Goal: Task Accomplishment & Management: Manage account settings

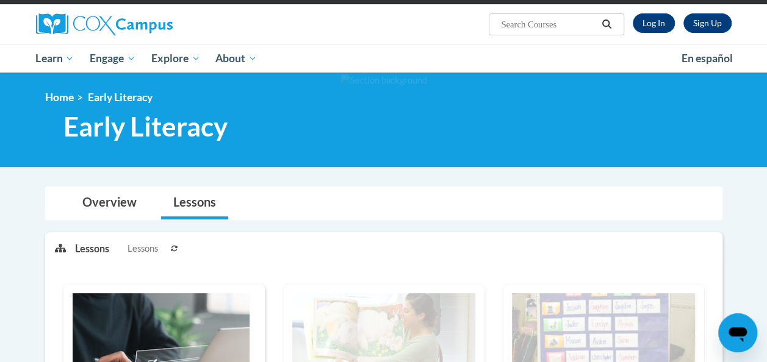
scroll to position [87, 0]
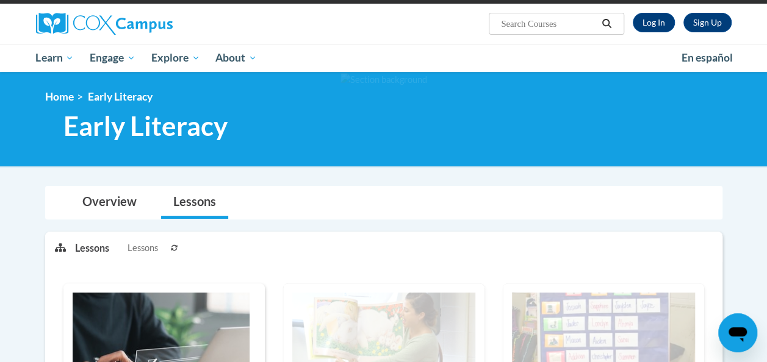
click at [92, 246] on p "Lessons" at bounding box center [92, 248] width 34 height 13
click at [57, 248] on icon at bounding box center [60, 247] width 11 height 9
click at [118, 212] on link "Overview" at bounding box center [109, 203] width 79 height 32
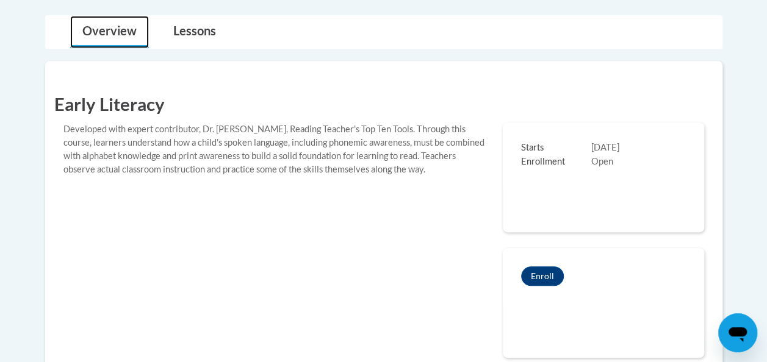
scroll to position [260, 0]
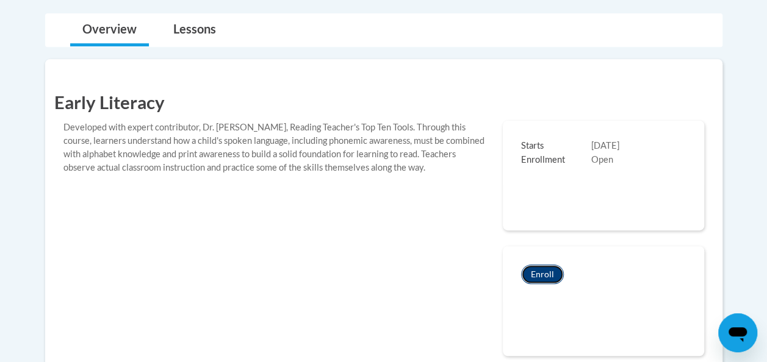
click at [544, 277] on button "Enroll" at bounding box center [542, 275] width 43 height 20
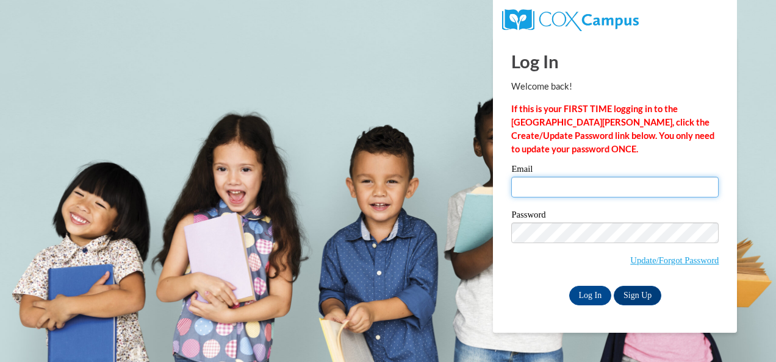
click at [575, 195] on input "Email" at bounding box center [614, 187] width 207 height 21
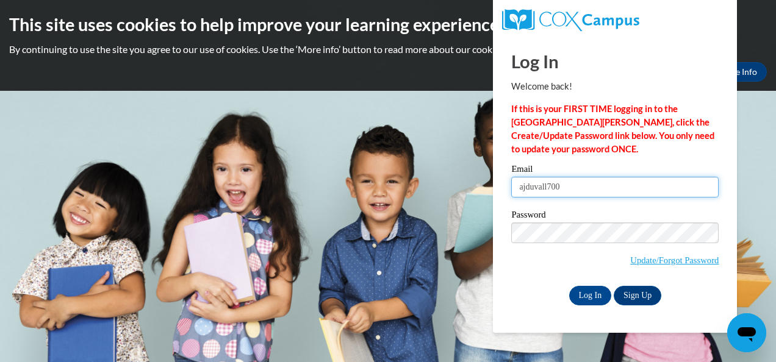
type input "[EMAIL_ADDRESS][DOMAIN_NAME]"
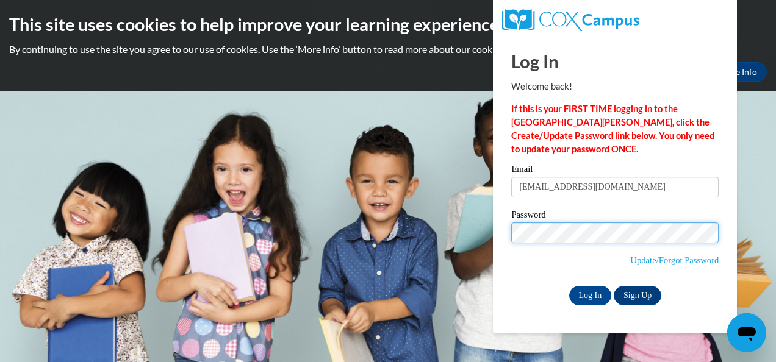
click at [569, 286] on input "Log In" at bounding box center [590, 296] width 43 height 20
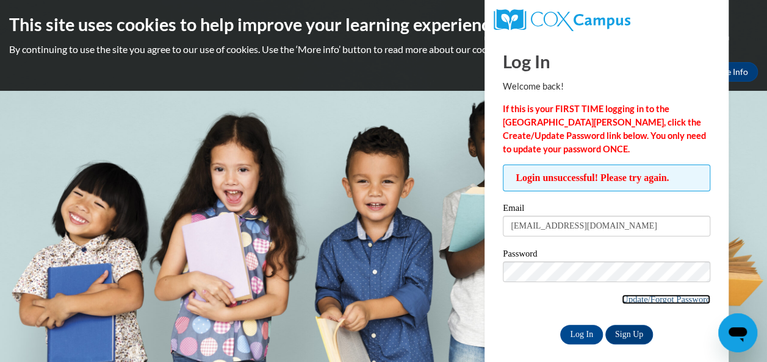
click at [639, 295] on link "Update/Forgot Password" at bounding box center [666, 300] width 88 height 10
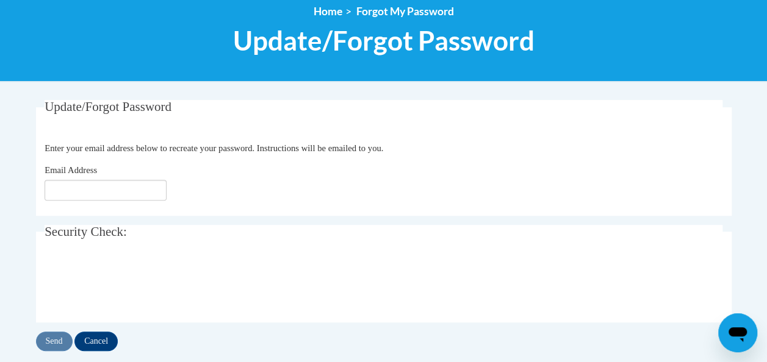
scroll to position [148, 0]
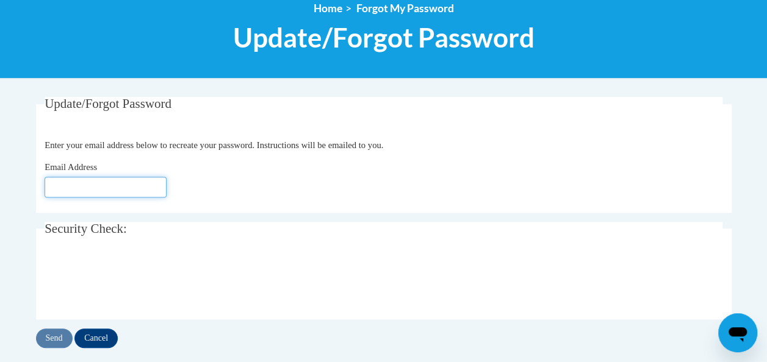
click at [159, 189] on input "Email Address" at bounding box center [106, 187] width 122 height 21
type input "[EMAIL_ADDRESS][DOMAIN_NAME]"
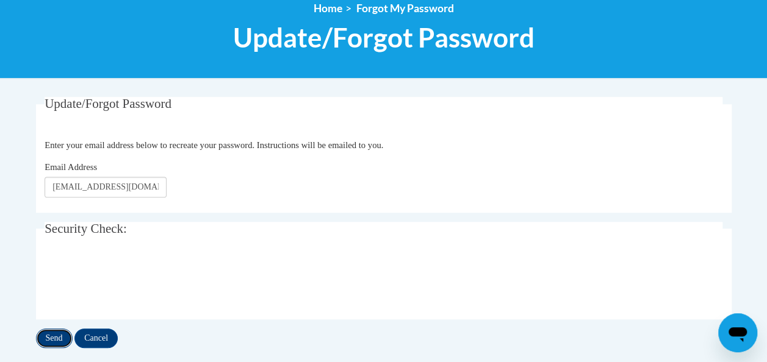
click at [57, 336] on input "Send" at bounding box center [54, 339] width 37 height 20
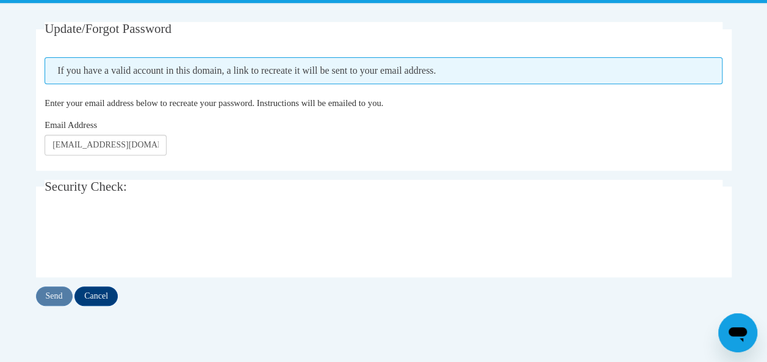
scroll to position [223, 0]
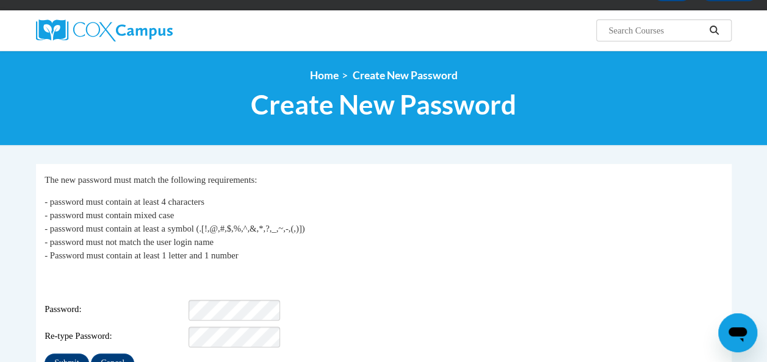
scroll to position [123, 0]
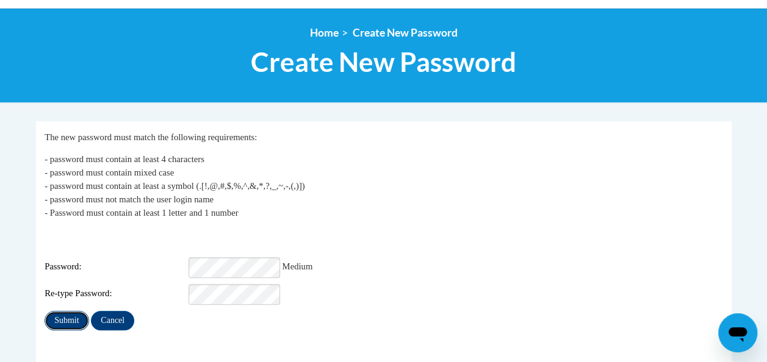
click at [54, 311] on input "Submit" at bounding box center [67, 321] width 44 height 20
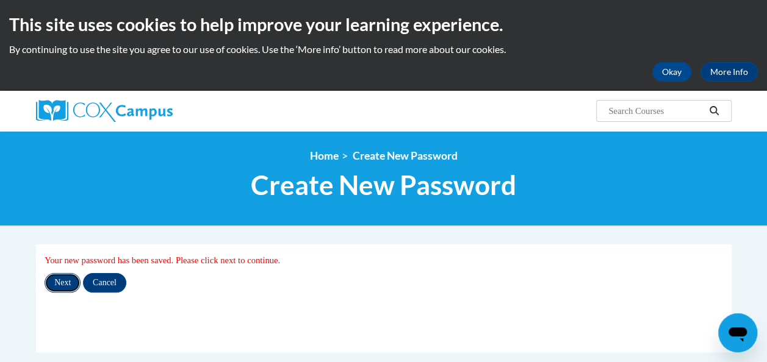
click at [57, 280] on input "Next" at bounding box center [63, 283] width 36 height 20
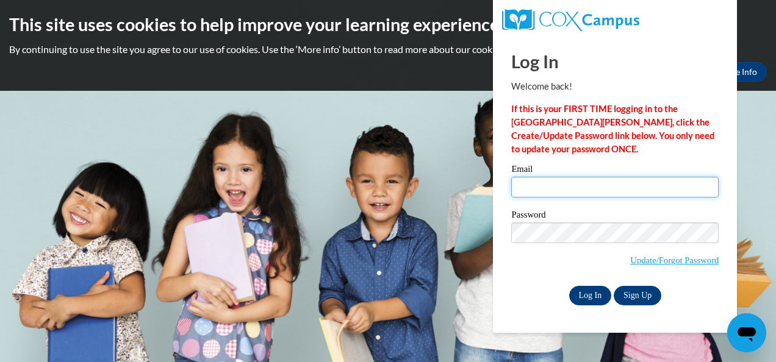
type input "[EMAIL_ADDRESS][DOMAIN_NAME]"
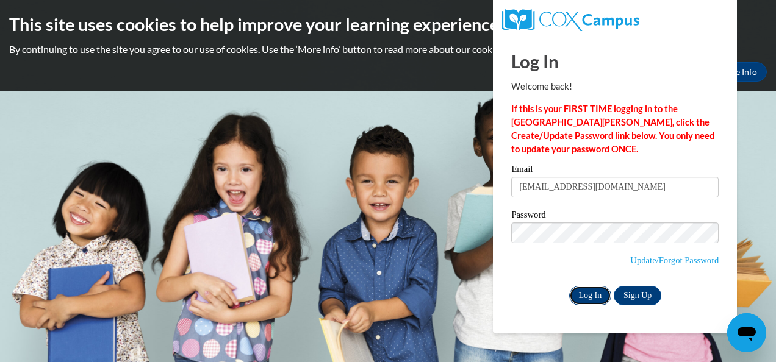
click at [601, 297] on input "Log In" at bounding box center [590, 296] width 43 height 20
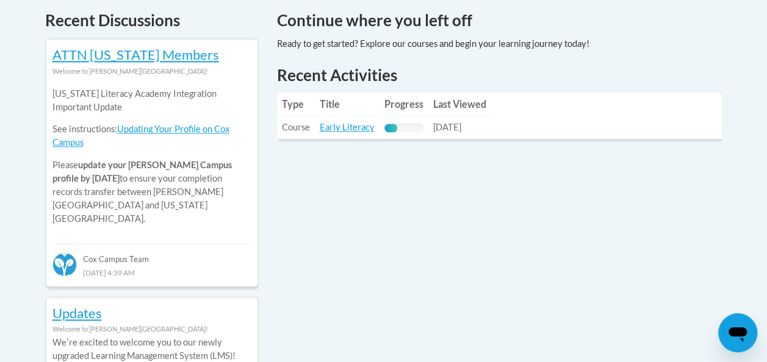
scroll to position [530, 0]
click at [344, 128] on link "Early Literacy" at bounding box center [347, 126] width 55 height 10
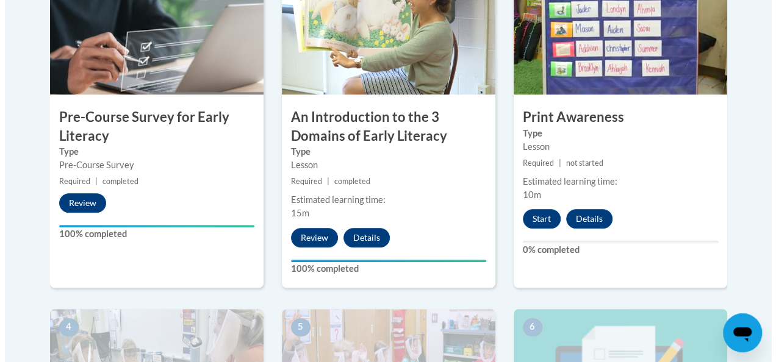
scroll to position [417, 0]
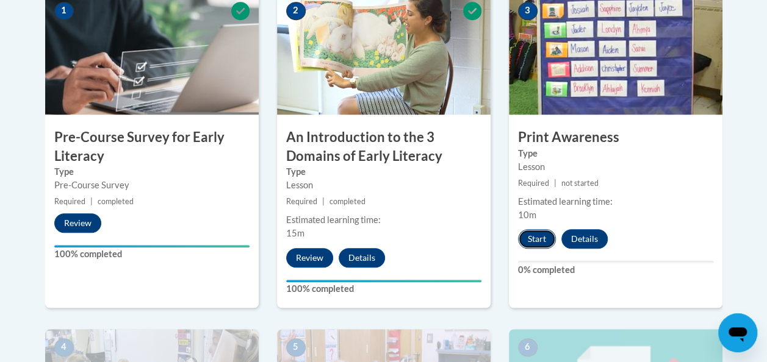
click at [539, 240] on button "Start" at bounding box center [537, 239] width 38 height 20
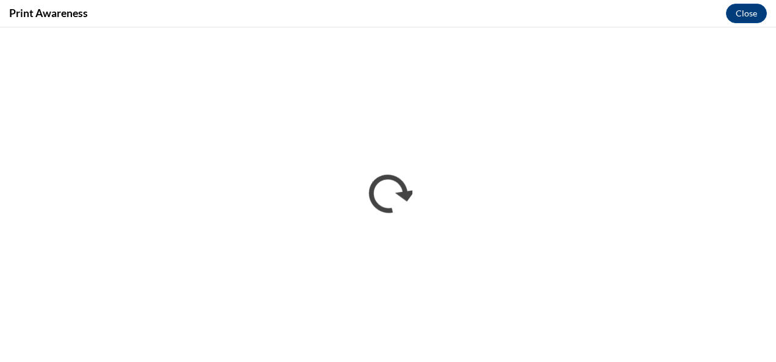
scroll to position [0, 0]
